Goal: Task Accomplishment & Management: Use online tool/utility

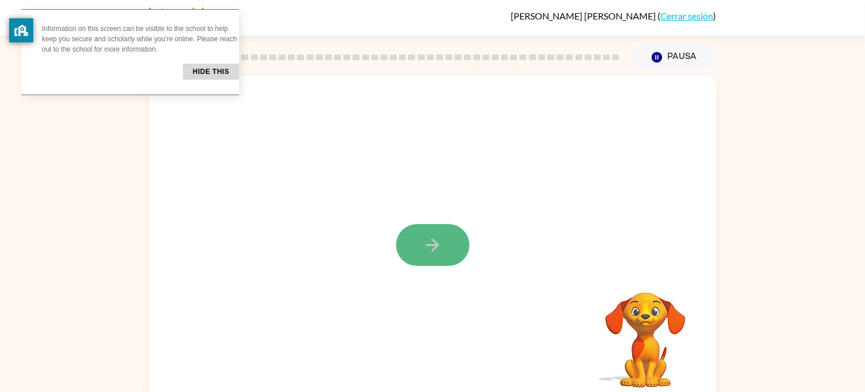
click at [437, 245] on icon "button" at bounding box center [432, 245] width 13 height 13
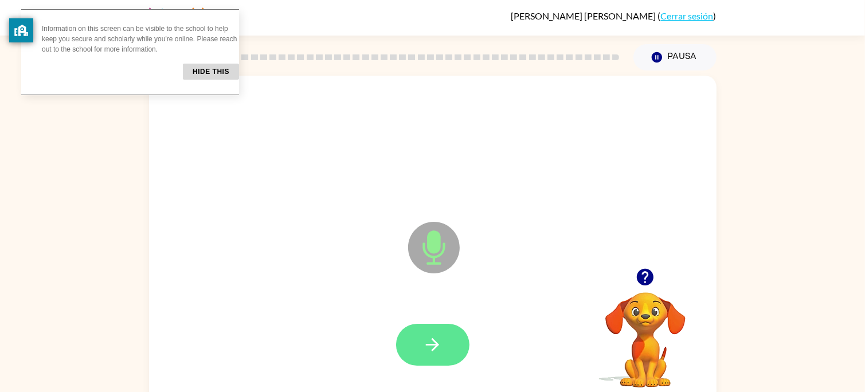
click at [436, 339] on icon "button" at bounding box center [433, 345] width 20 height 20
click at [430, 353] on icon "button" at bounding box center [433, 345] width 20 height 20
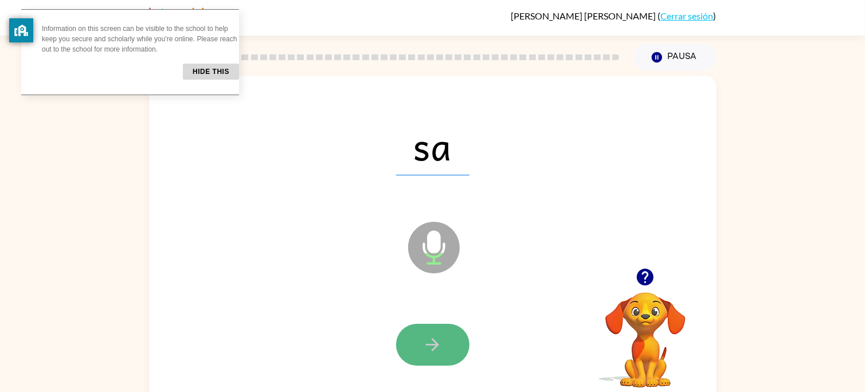
click at [428, 326] on button "button" at bounding box center [432, 345] width 73 height 42
click at [451, 356] on button "button" at bounding box center [432, 345] width 73 height 42
click at [439, 330] on button "button" at bounding box center [432, 345] width 73 height 42
click at [417, 362] on button "button" at bounding box center [432, 345] width 73 height 42
click at [420, 340] on button "button" at bounding box center [432, 345] width 73 height 42
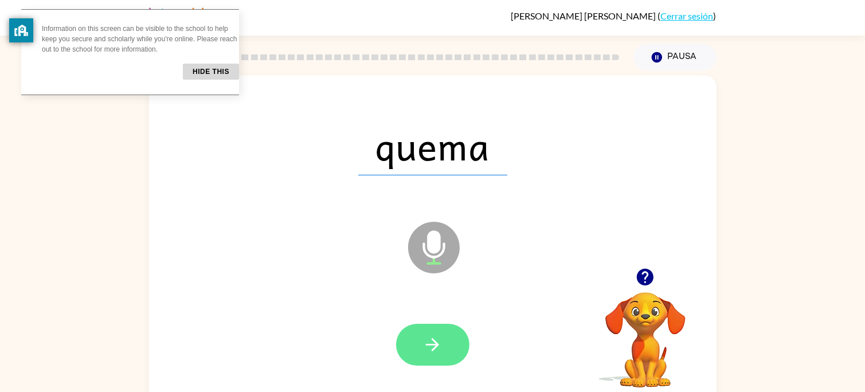
click at [439, 345] on button "button" at bounding box center [432, 345] width 73 height 42
click at [446, 329] on button "button" at bounding box center [432, 345] width 73 height 42
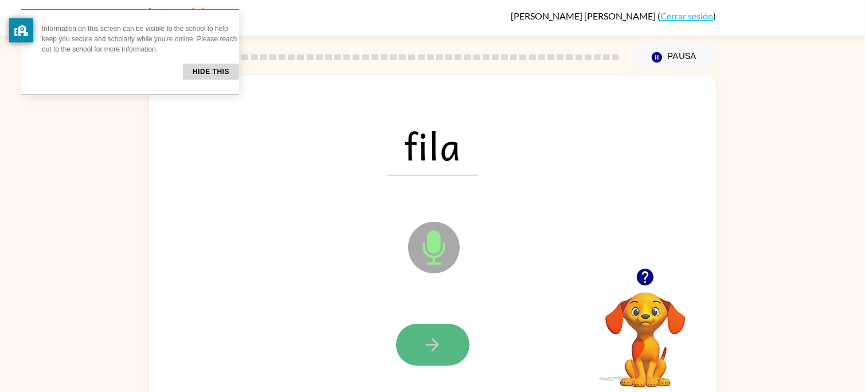
click at [412, 349] on button "button" at bounding box center [432, 345] width 73 height 42
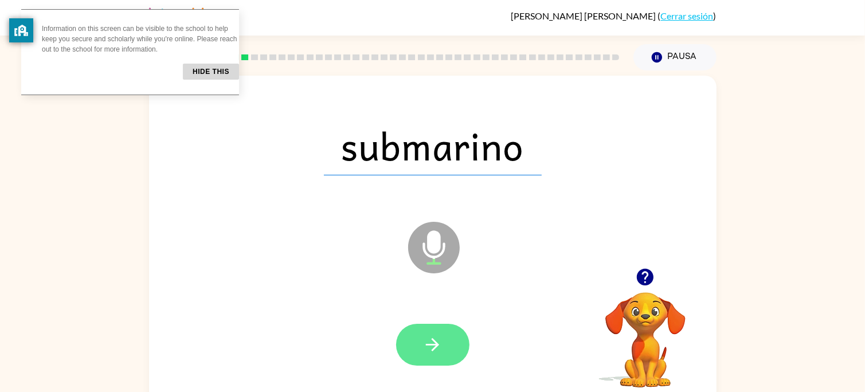
click at [429, 344] on icon "button" at bounding box center [432, 344] width 13 height 13
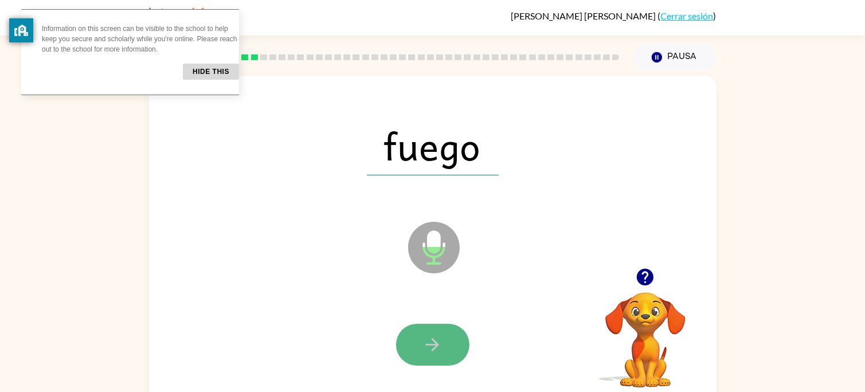
click at [432, 334] on button "button" at bounding box center [432, 345] width 73 height 42
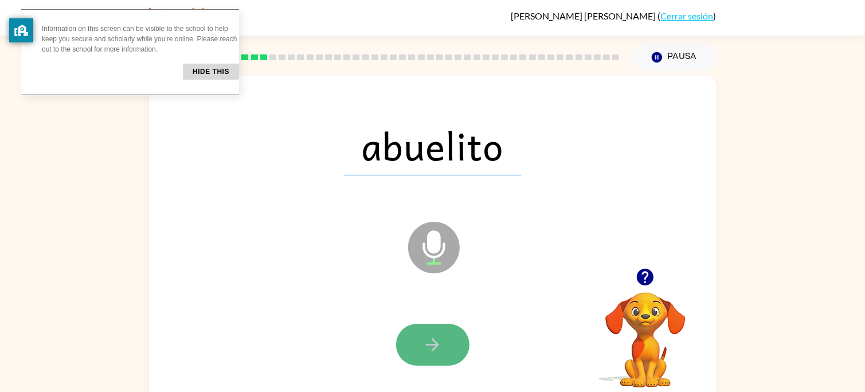
click at [433, 335] on icon "button" at bounding box center [433, 345] width 20 height 20
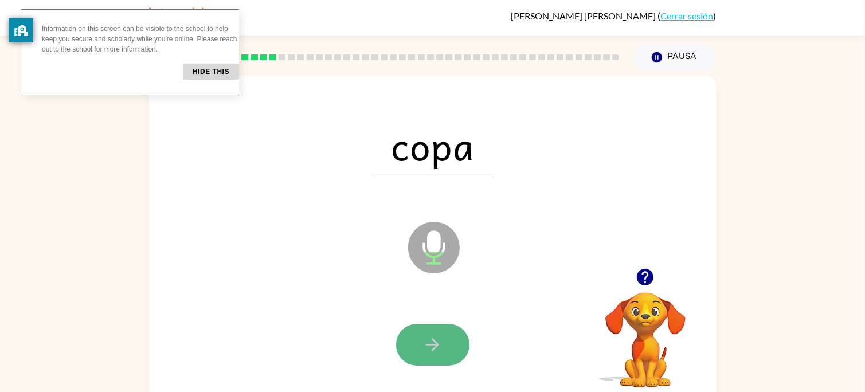
click at [425, 340] on icon "button" at bounding box center [433, 345] width 20 height 20
click at [438, 335] on icon "button" at bounding box center [433, 345] width 20 height 20
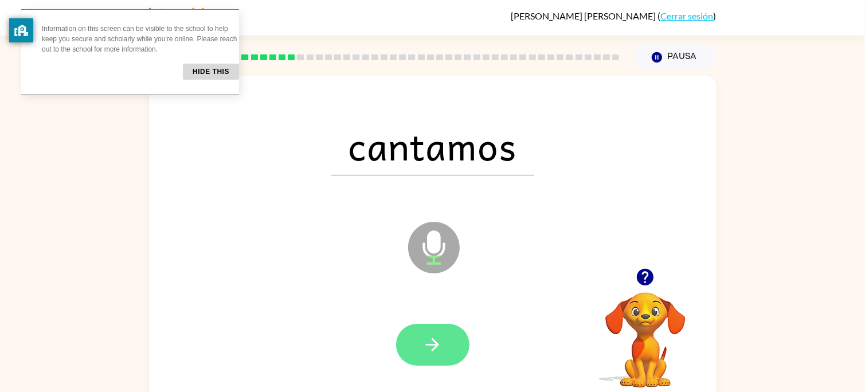
click at [437, 331] on button "button" at bounding box center [432, 345] width 73 height 42
click at [458, 354] on button "button" at bounding box center [432, 345] width 73 height 42
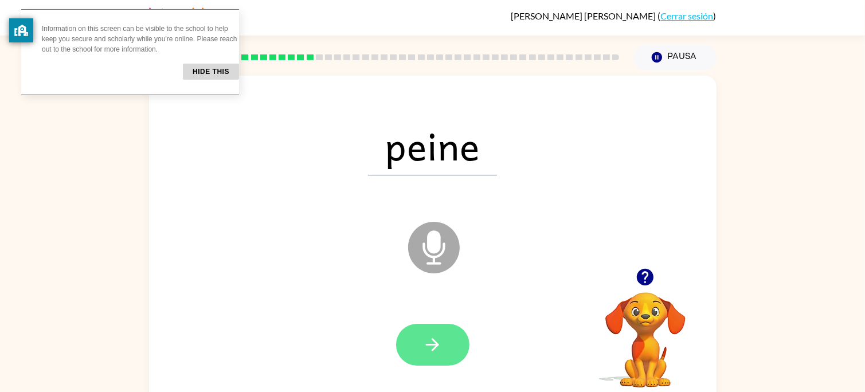
click at [440, 338] on icon "button" at bounding box center [433, 345] width 20 height 20
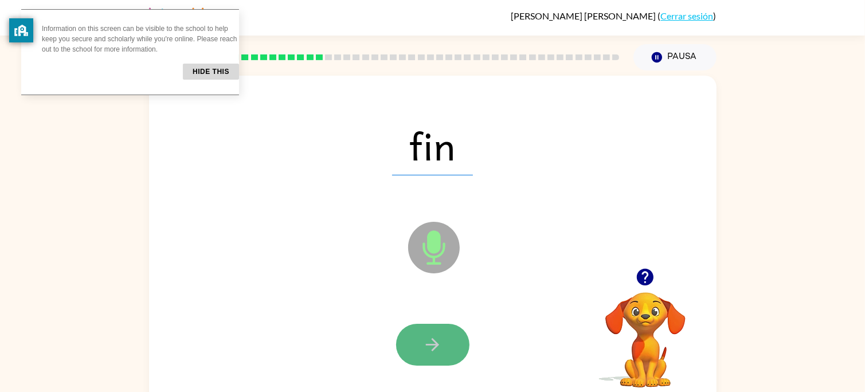
click at [439, 339] on icon "button" at bounding box center [433, 345] width 20 height 20
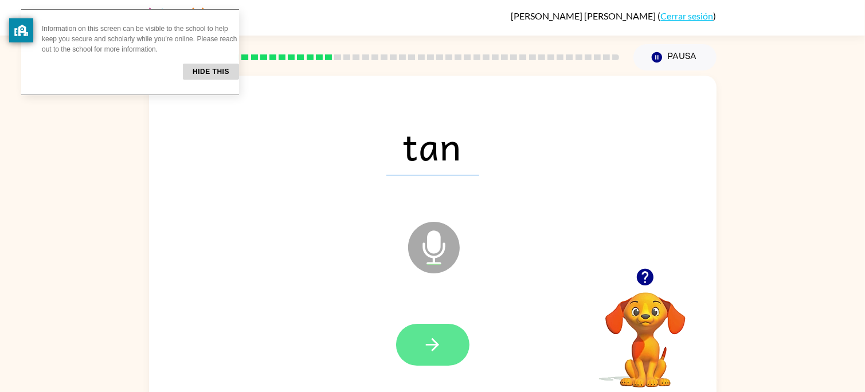
click at [419, 336] on button "button" at bounding box center [432, 345] width 73 height 42
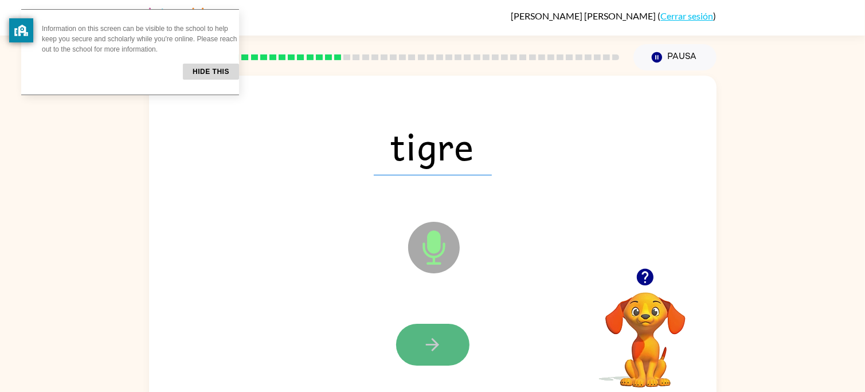
click at [423, 337] on icon "button" at bounding box center [433, 345] width 20 height 20
click at [428, 325] on button "button" at bounding box center [432, 345] width 73 height 42
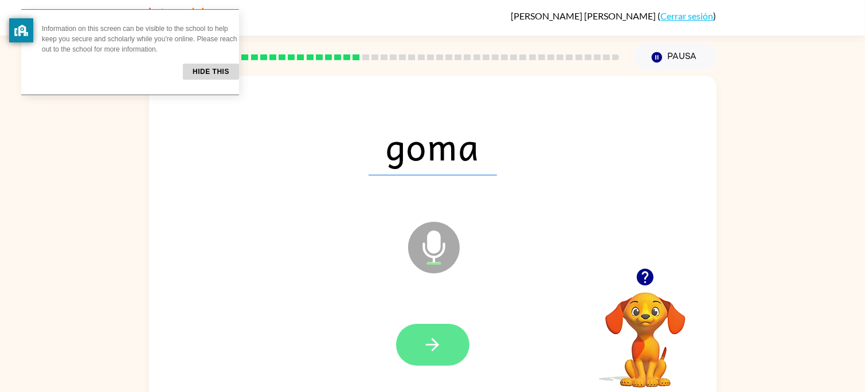
click at [439, 349] on icon "button" at bounding box center [433, 345] width 20 height 20
click at [429, 338] on icon "button" at bounding box center [433, 345] width 20 height 20
click at [432, 333] on button "button" at bounding box center [432, 345] width 73 height 42
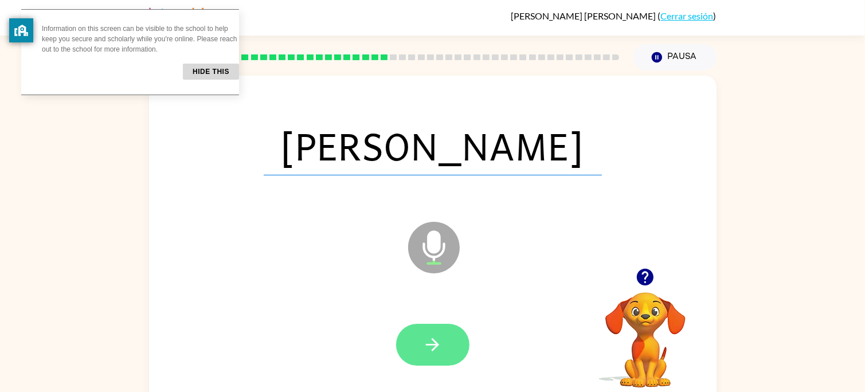
click at [443, 336] on button "button" at bounding box center [432, 345] width 73 height 42
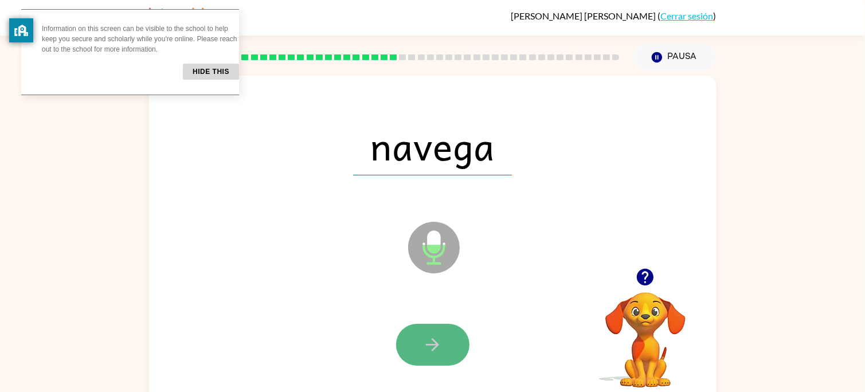
click at [433, 346] on icon "button" at bounding box center [433, 345] width 20 height 20
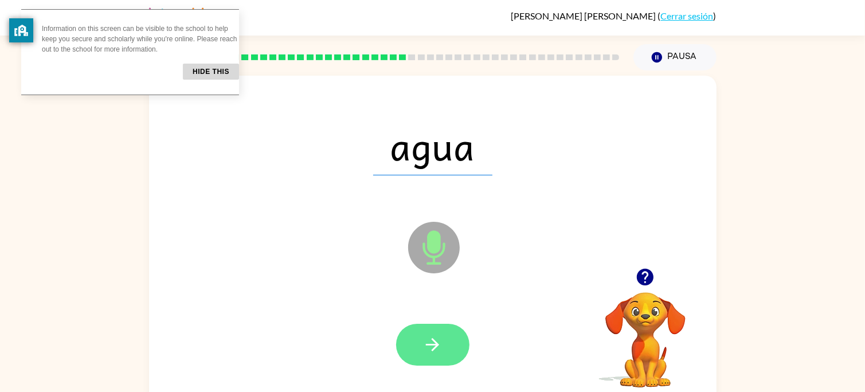
click at [422, 327] on button "button" at bounding box center [432, 345] width 73 height 42
click at [424, 337] on icon "button" at bounding box center [433, 345] width 20 height 20
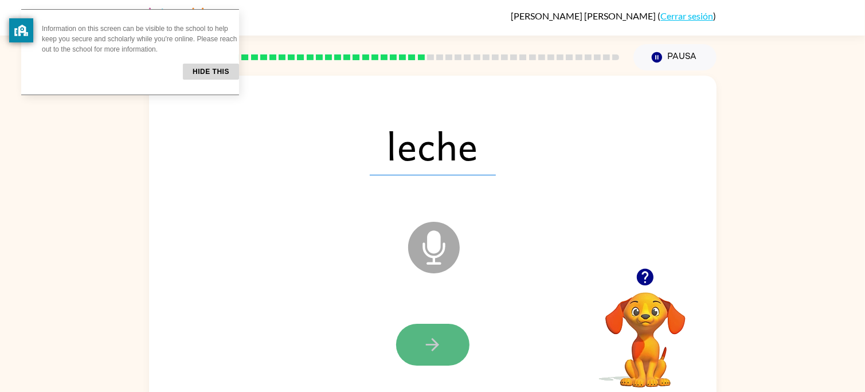
click at [421, 343] on button "button" at bounding box center [432, 345] width 73 height 42
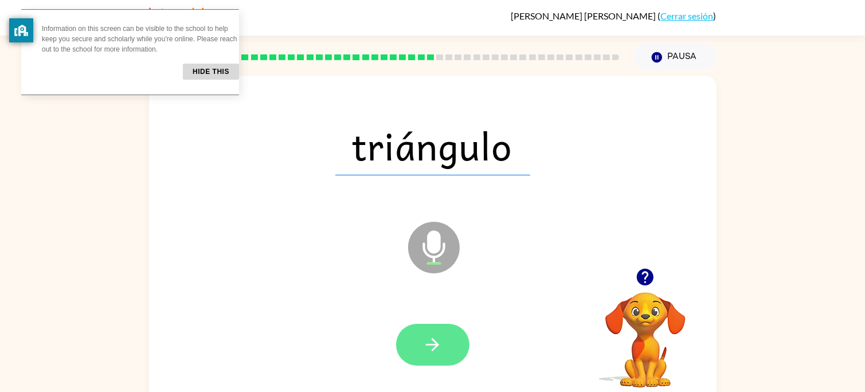
click at [444, 331] on button "button" at bounding box center [432, 345] width 73 height 42
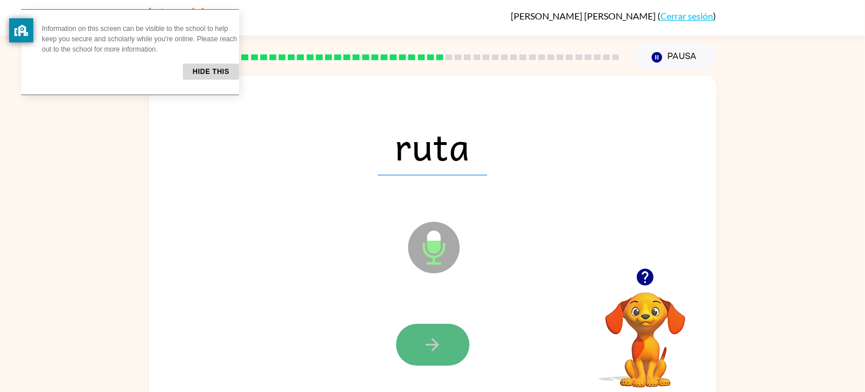
click at [447, 325] on button "button" at bounding box center [432, 345] width 73 height 42
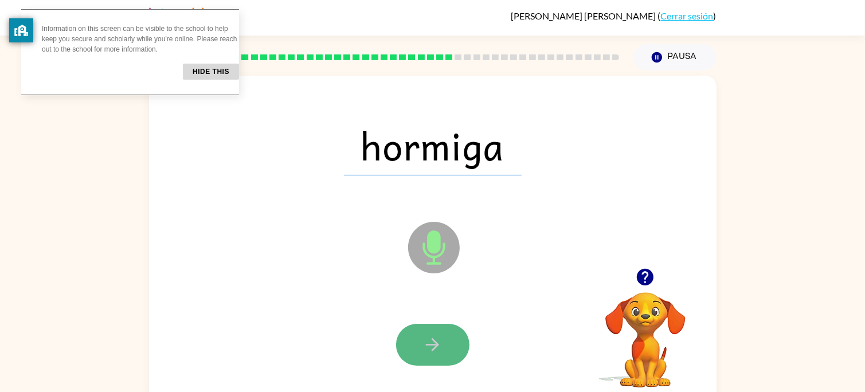
click at [449, 351] on button "button" at bounding box center [432, 345] width 73 height 42
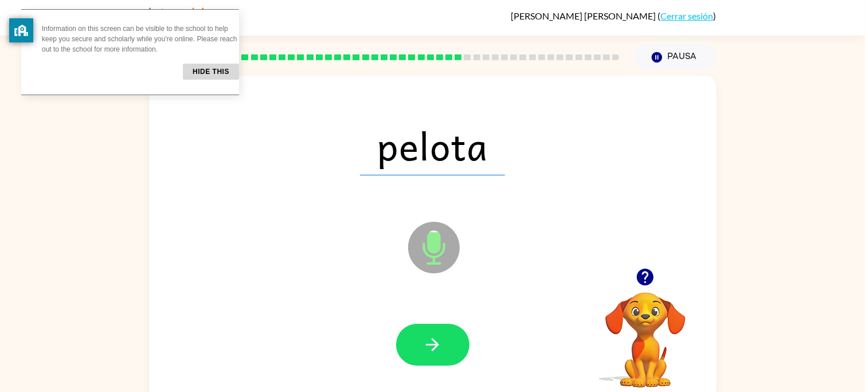
click at [452, 376] on div at bounding box center [433, 345] width 545 height 94
click at [436, 354] on icon "button" at bounding box center [433, 345] width 20 height 20
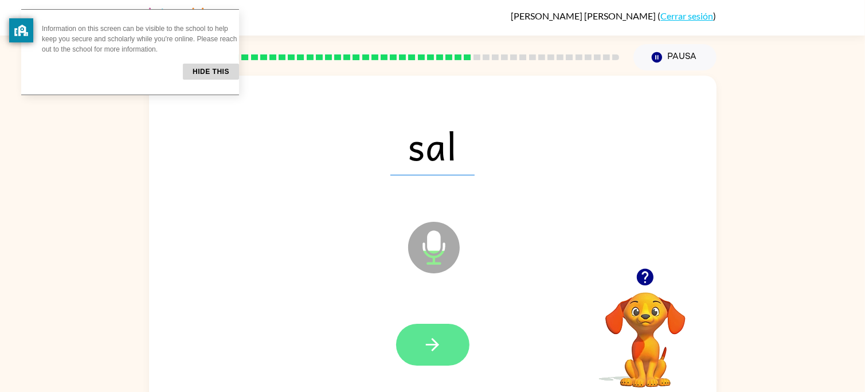
click at [440, 354] on icon "button" at bounding box center [433, 345] width 20 height 20
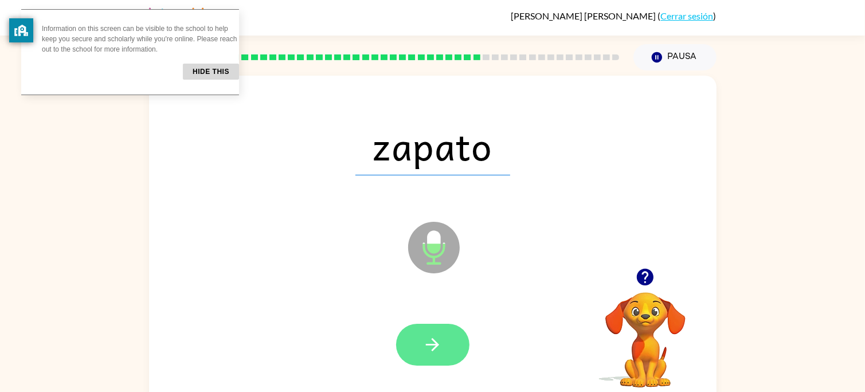
click at [434, 348] on icon "button" at bounding box center [432, 344] width 13 height 13
click at [427, 335] on icon "button" at bounding box center [433, 345] width 20 height 20
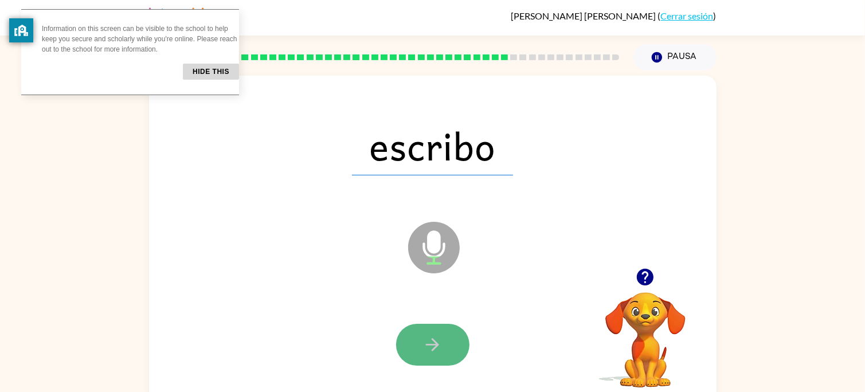
click at [429, 339] on icon "button" at bounding box center [433, 345] width 20 height 20
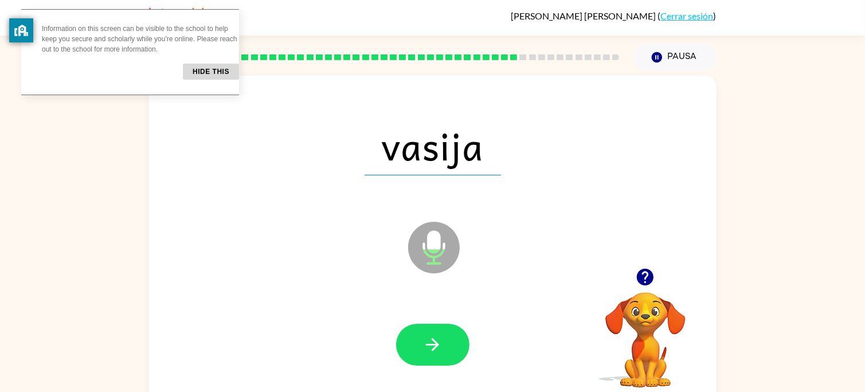
click at [425, 323] on div at bounding box center [433, 345] width 545 height 94
click at [425, 339] on icon "button" at bounding box center [433, 345] width 20 height 20
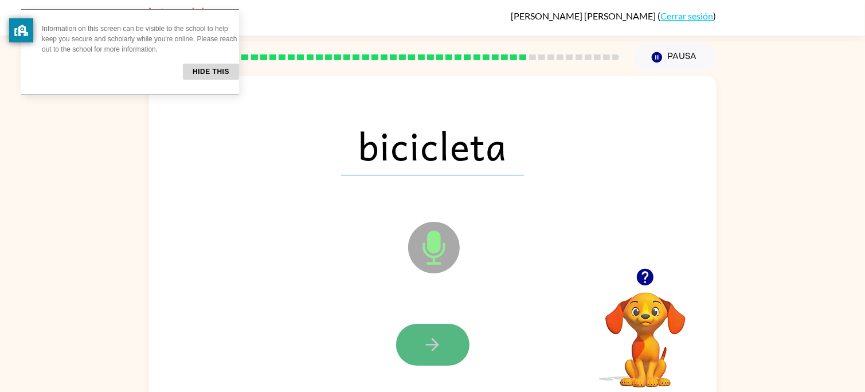
click at [435, 358] on button "button" at bounding box center [432, 345] width 73 height 42
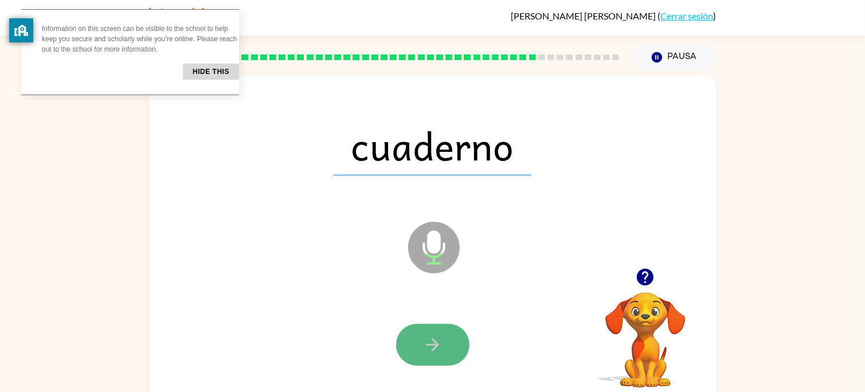
click at [429, 341] on icon "button" at bounding box center [433, 345] width 20 height 20
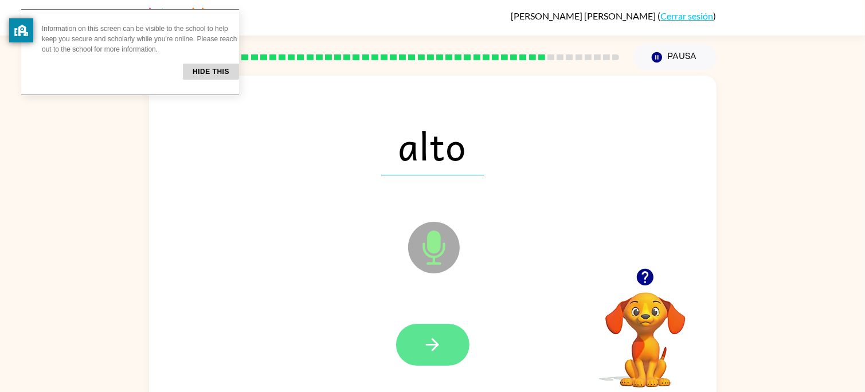
click at [455, 330] on button "button" at bounding box center [432, 345] width 73 height 42
click at [428, 335] on icon "button" at bounding box center [433, 345] width 20 height 20
click at [423, 327] on button "button" at bounding box center [432, 345] width 73 height 42
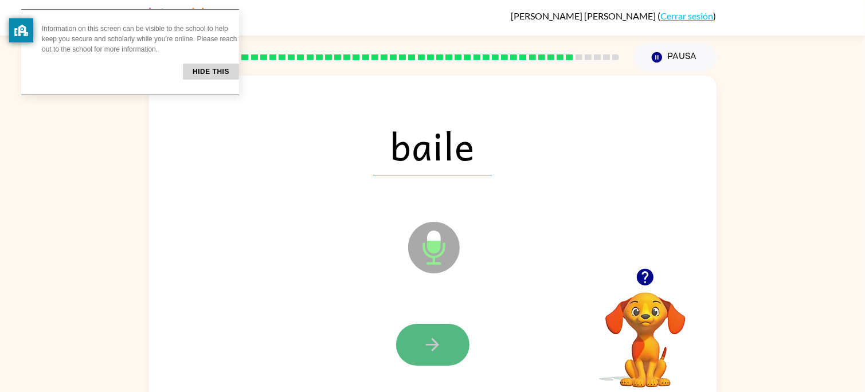
click at [429, 331] on button "button" at bounding box center [432, 345] width 73 height 42
click at [430, 343] on icon "button" at bounding box center [433, 345] width 20 height 20
click at [425, 349] on icon "button" at bounding box center [433, 345] width 20 height 20
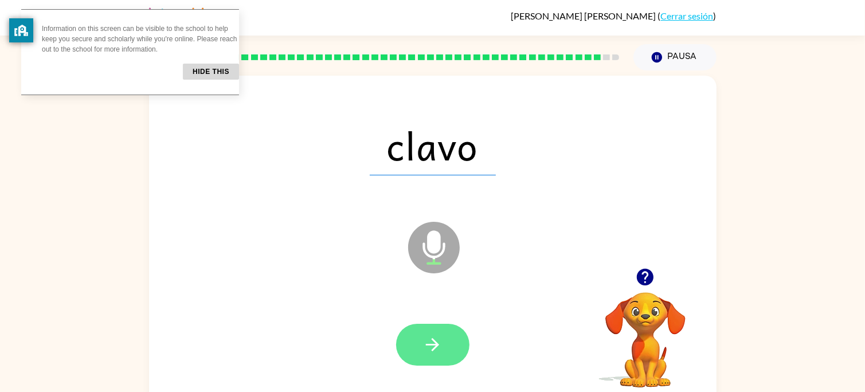
click at [432, 349] on icon "button" at bounding box center [433, 345] width 20 height 20
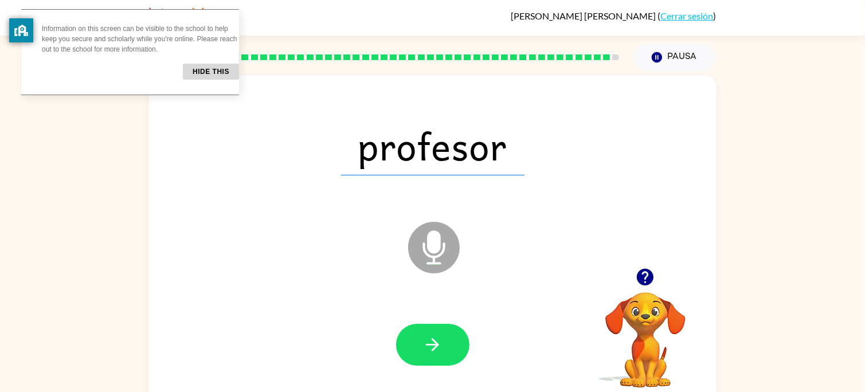
click at [814, 151] on div "profesor [PERSON_NAME] El micrófono está aquí para cuando sea tu turno de habla…" at bounding box center [432, 237] width 865 height 333
